Goal: Information Seeking & Learning: Learn about a topic

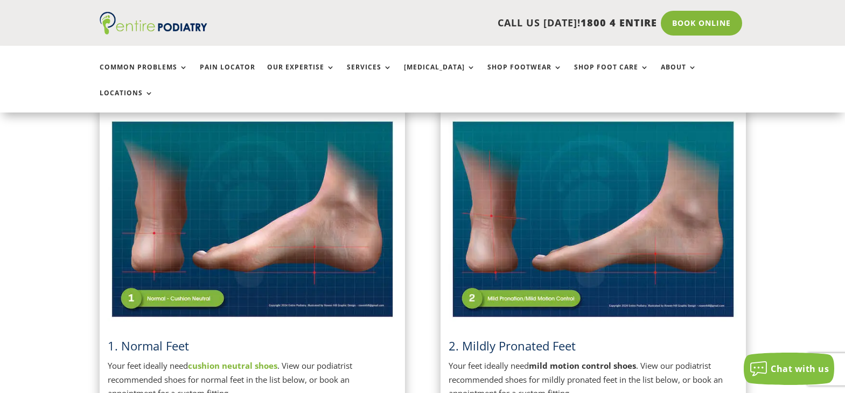
scroll to position [259, 0]
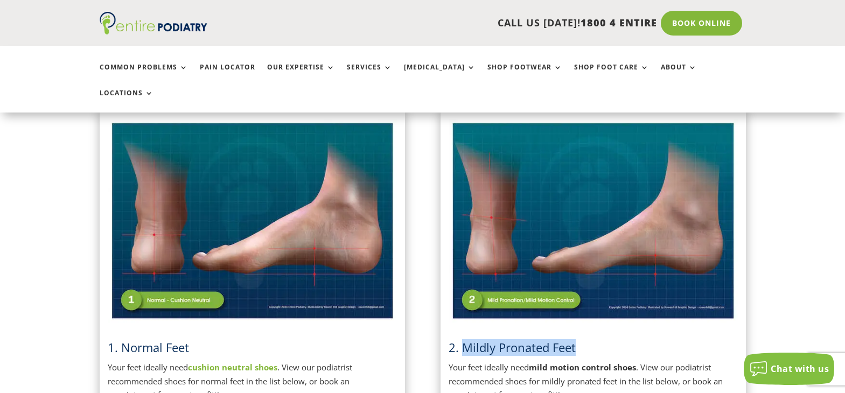
drag, startPoint x: 463, startPoint y: 324, endPoint x: 586, endPoint y: 323, distance: 123.4
click at [586, 339] on h3 "2. Mildly Pronated Feet" at bounding box center [593, 350] width 289 height 22
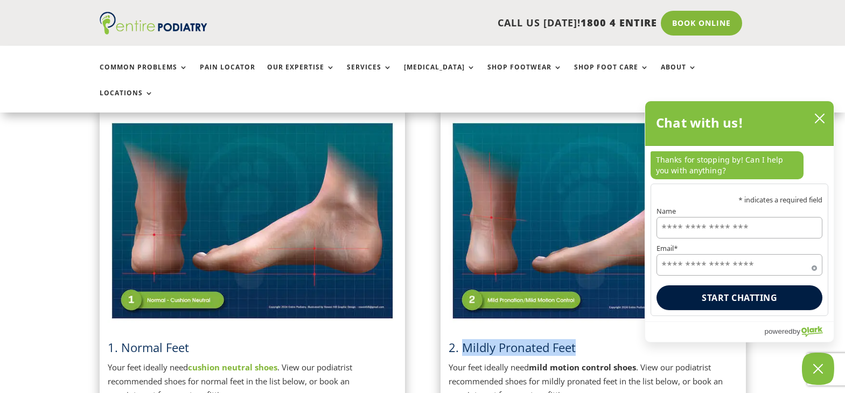
scroll to position [345, 0]
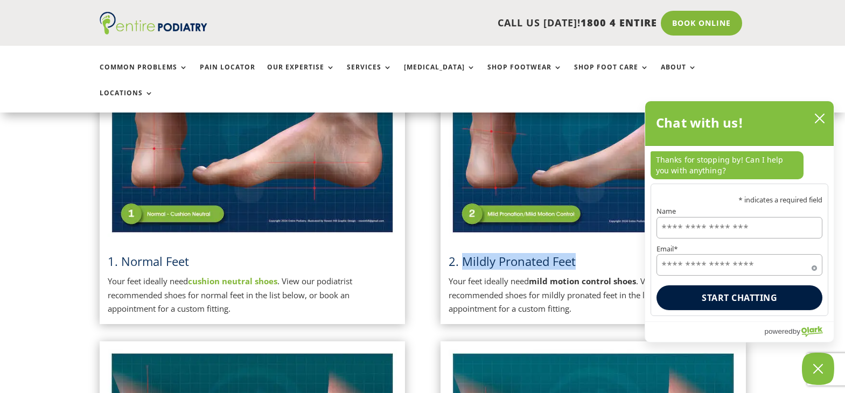
click at [197, 188] on img at bounding box center [252, 135] width 289 height 204
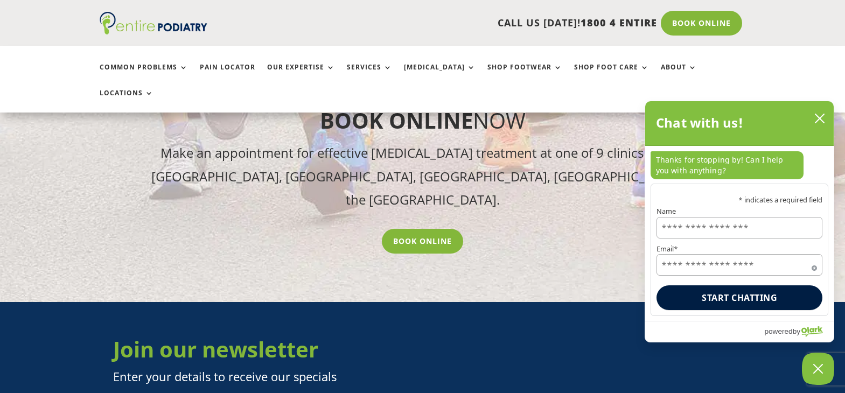
scroll to position [2069, 0]
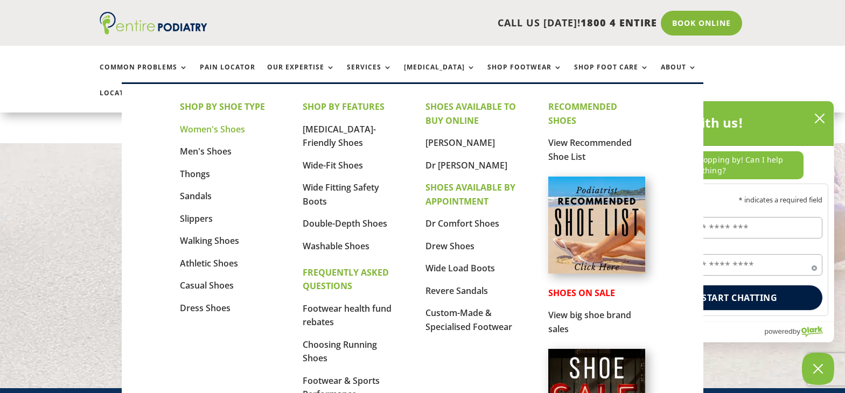
click at [215, 129] on link "Women's Shoes" at bounding box center [212, 129] width 65 height 12
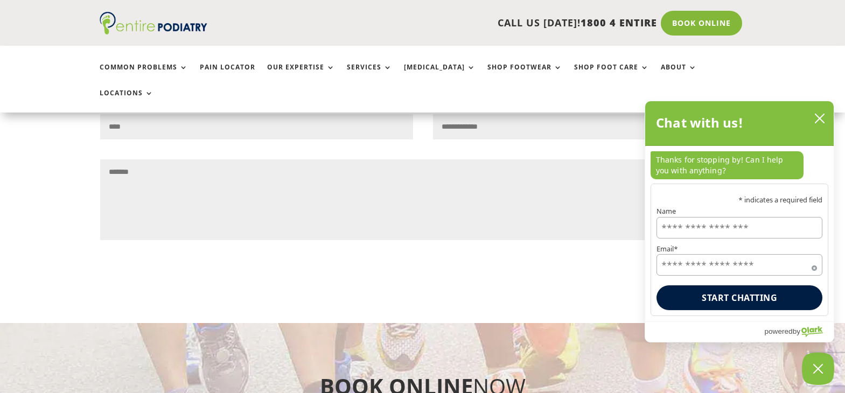
scroll to position [1983, 0]
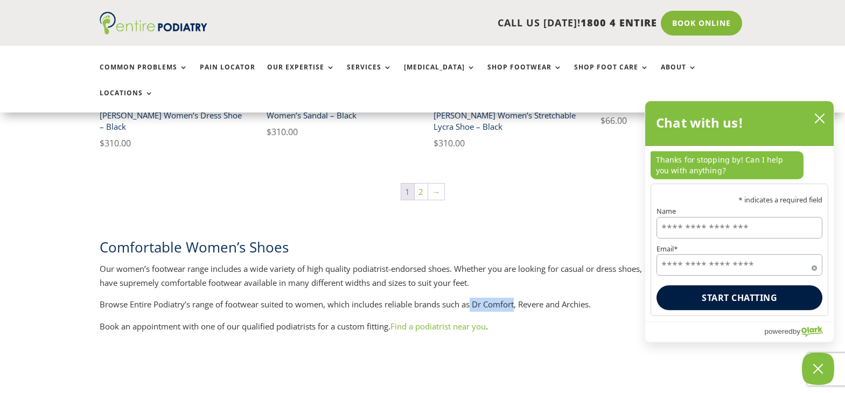
drag, startPoint x: 474, startPoint y: 219, endPoint x: 518, endPoint y: 225, distance: 44.5
click at [518, 298] on p "Browse Entire Podiatry’s range of footwear suited to women, which includes reli…" at bounding box center [423, 309] width 647 height 22
